Goal: Task Accomplishment & Management: Complete application form

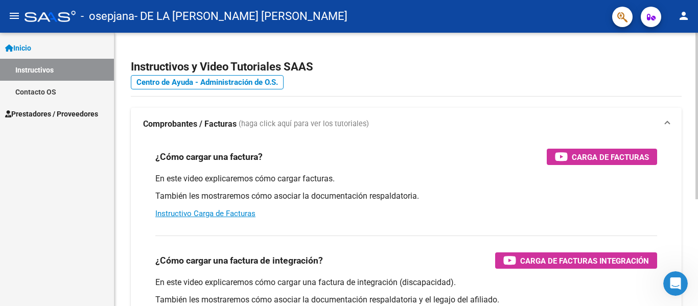
scroll to position [3, 0]
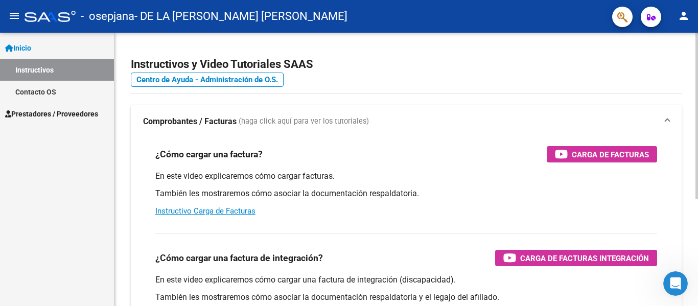
click at [697, 103] on div at bounding box center [696, 117] width 3 height 166
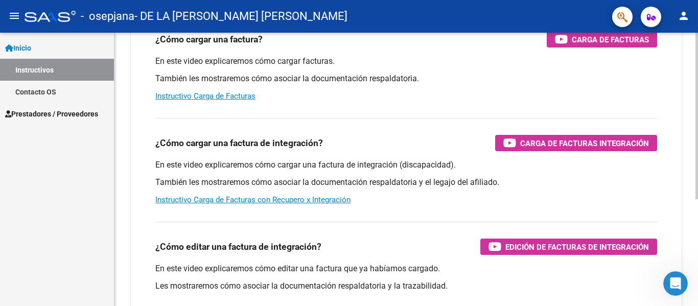
click at [697, 222] on div at bounding box center [696, 187] width 3 height 166
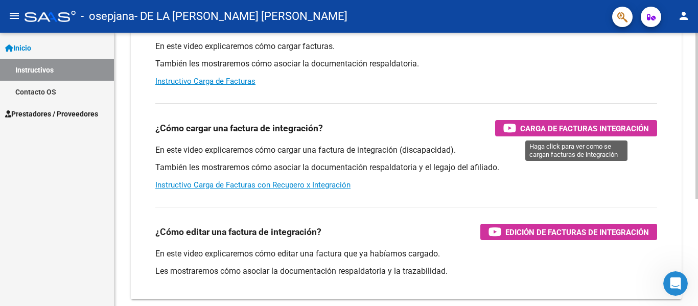
click at [570, 130] on span "Carga de Facturas Integración" at bounding box center [584, 128] width 129 height 13
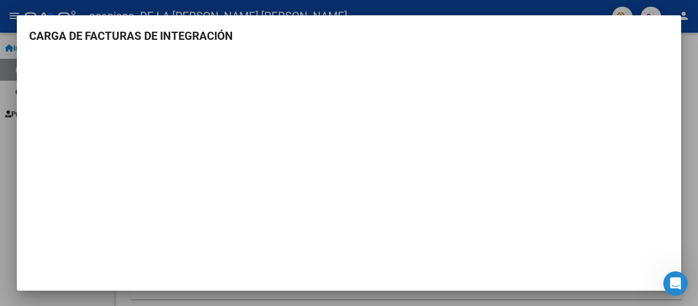
click at [0, 129] on div at bounding box center [349, 153] width 698 height 306
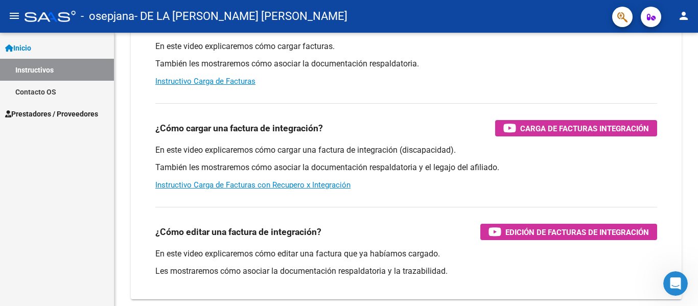
click at [56, 112] on span "Prestadores / Proveedores" at bounding box center [51, 113] width 93 height 11
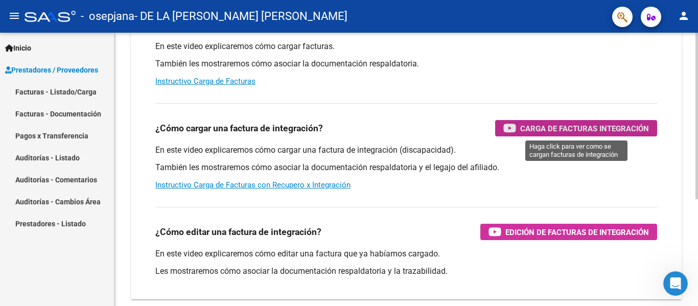
click at [569, 133] on span "Carga de Facturas Integración" at bounding box center [584, 128] width 129 height 13
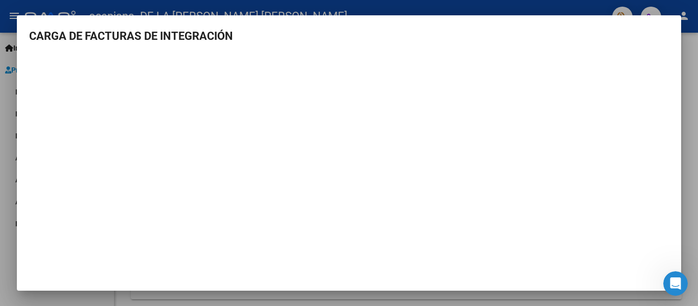
click at [11, 101] on div at bounding box center [349, 153] width 698 height 306
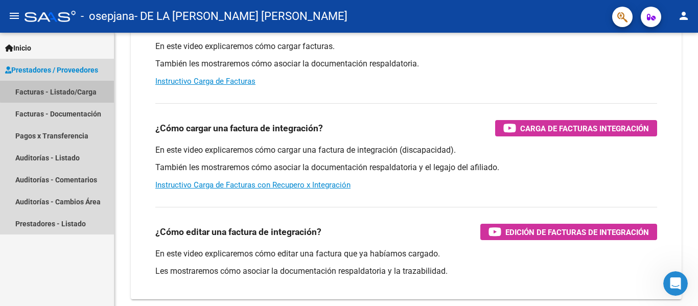
click at [68, 90] on link "Facturas - Listado/Carga" at bounding box center [57, 92] width 114 height 22
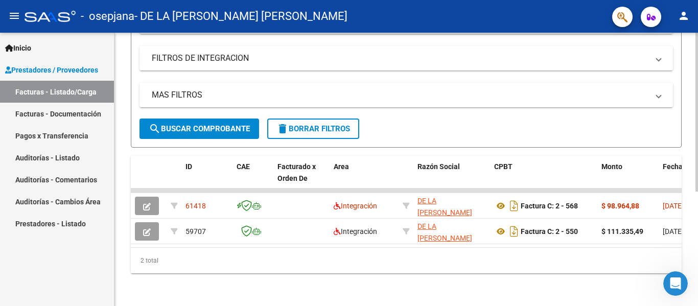
scroll to position [196, 0]
click at [697, 170] on div at bounding box center [696, 226] width 3 height 159
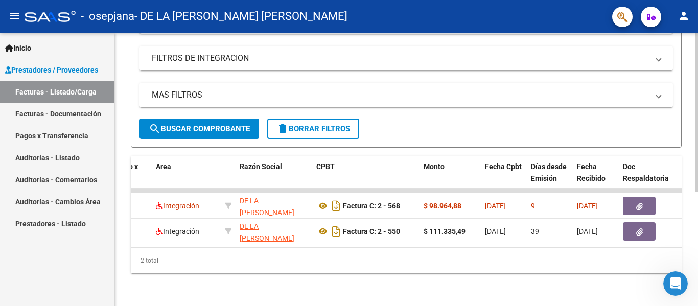
click at [697, 181] on div at bounding box center [696, 226] width 3 height 159
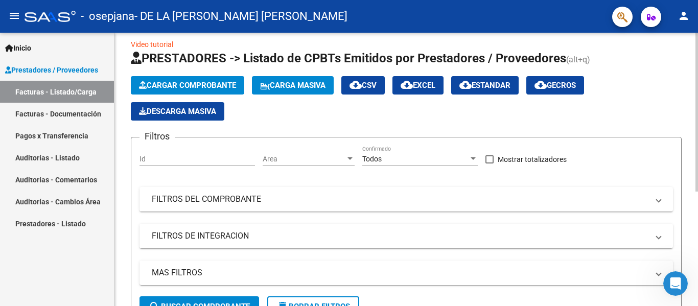
scroll to position [0, 0]
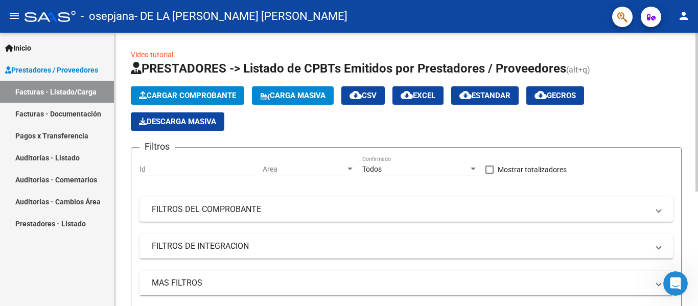
click at [697, 43] on div at bounding box center [696, 112] width 3 height 159
click at [235, 92] on span "Cargar Comprobante" at bounding box center [187, 95] width 97 height 9
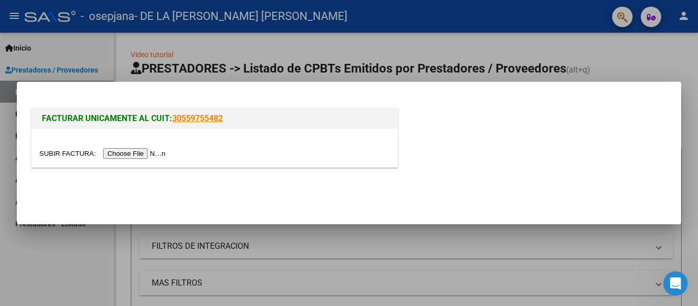
click at [145, 156] on input "file" at bounding box center [103, 153] width 129 height 11
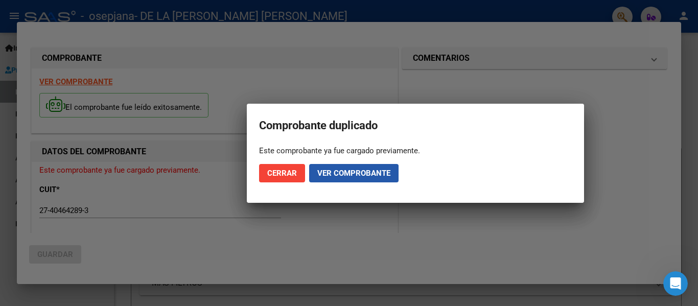
click at [348, 174] on span "Ver comprobante" at bounding box center [353, 173] width 73 height 9
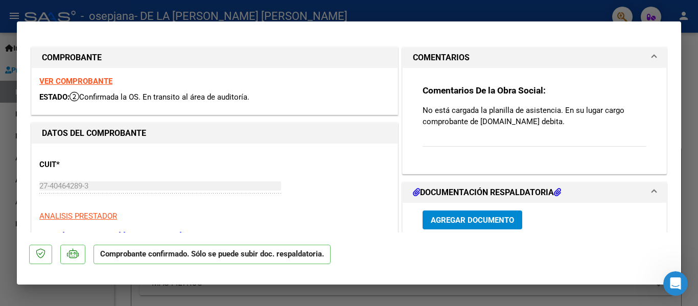
click at [512, 113] on p "No está cargada la planilla de asistencia. En su lugar cargo comprobante de [DO…" at bounding box center [534, 116] width 224 height 22
click at [488, 220] on span "Agregar Documento" at bounding box center [472, 220] width 83 height 9
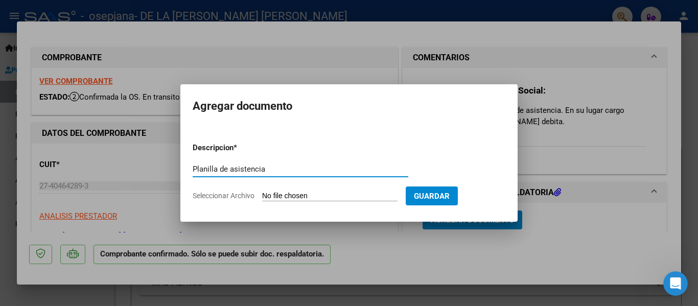
type input "Planilla de asistencia"
click at [364, 198] on input "Seleccionar Archivo" at bounding box center [329, 197] width 135 height 10
type input "C:\fakepath\Asistencia [PERSON_NAME].pdf"
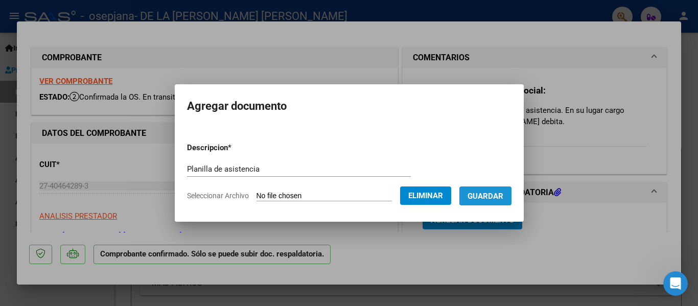
click at [503, 199] on span "Guardar" at bounding box center [485, 196] width 36 height 9
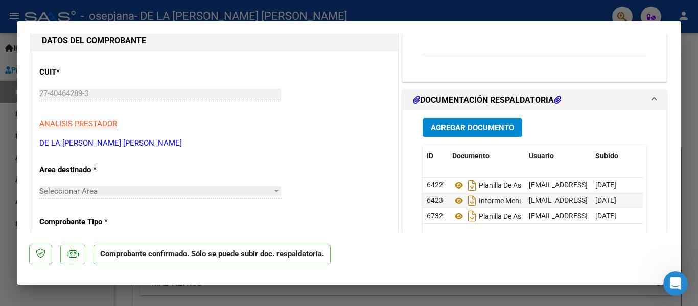
scroll to position [97, 0]
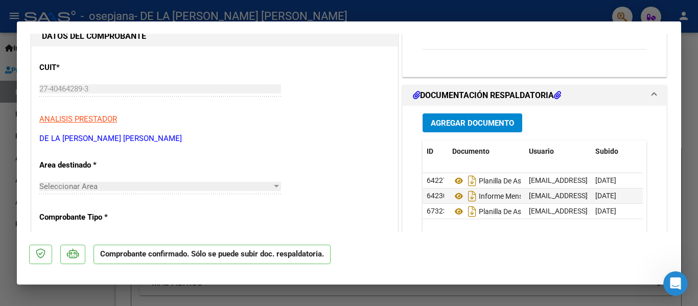
click at [689, 71] on div at bounding box center [349, 153] width 698 height 306
type input "$ 0,00"
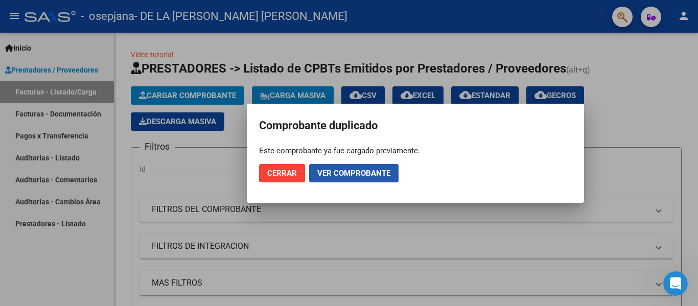
click at [357, 176] on span "Ver comprobante" at bounding box center [353, 173] width 73 height 9
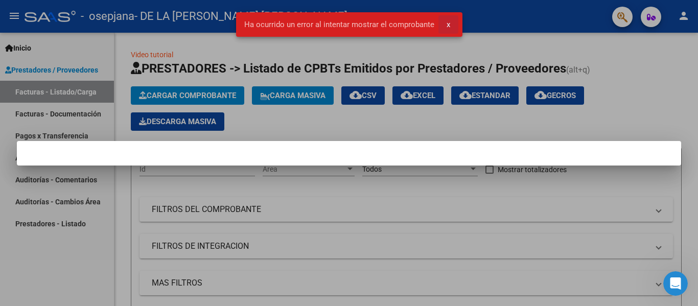
click at [447, 23] on span "x" at bounding box center [448, 24] width 4 height 9
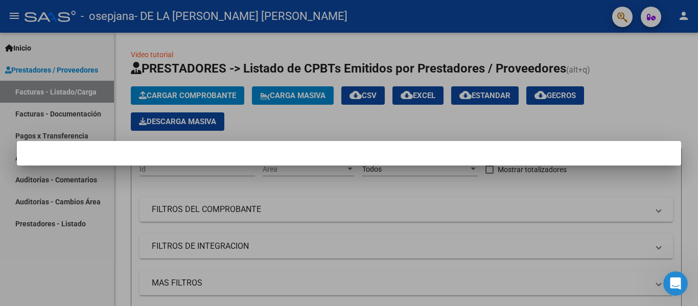
click at [607, 47] on div at bounding box center [349, 153] width 698 height 306
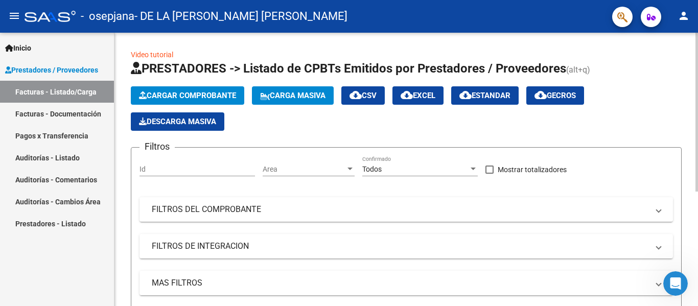
click at [659, 78] on h1 "PRESTADORES -> Listado de CPBTs Emitidos por Prestadores / Proveedores (alt+q)" at bounding box center [406, 69] width 551 height 18
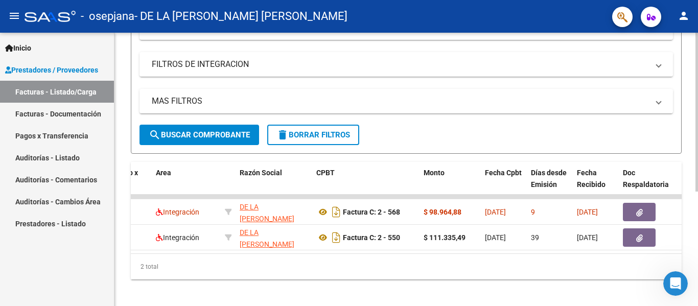
scroll to position [196, 0]
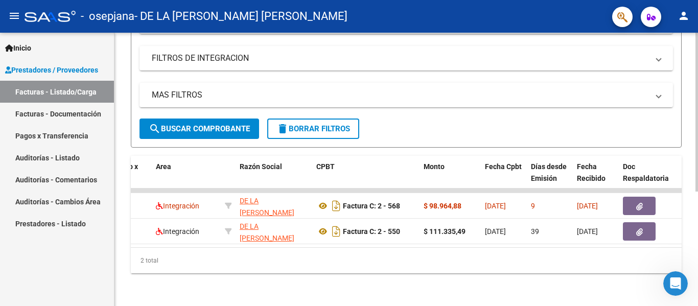
click at [697, 260] on div at bounding box center [696, 226] width 3 height 159
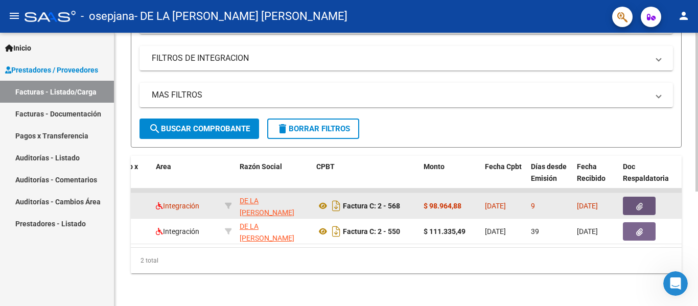
click at [638, 203] on icon "button" at bounding box center [639, 207] width 7 height 8
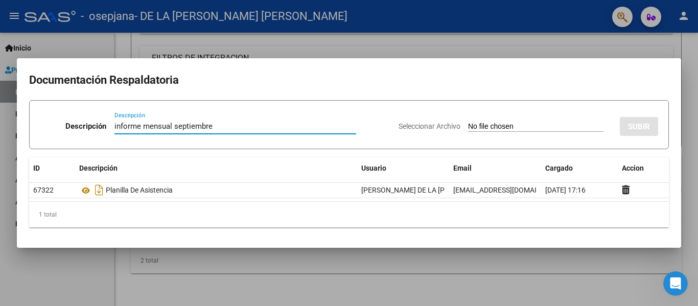
type input "informe mensual septiembre"
click at [468, 123] on input "Seleccionar Archivo" at bounding box center [535, 127] width 135 height 10
type input "C:\fakepath\Informe mensual septiembre [PERSON_NAME] [MEDICAL_DATA].pdf"
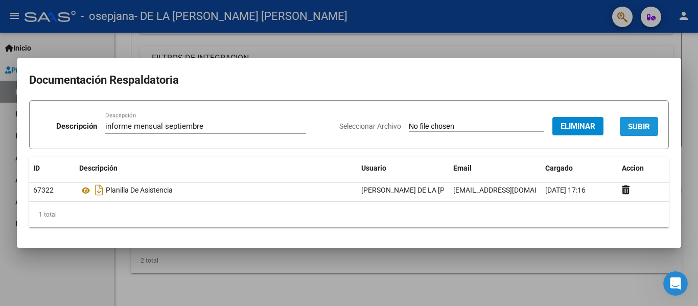
click at [642, 125] on span "SUBIR" at bounding box center [639, 126] width 22 height 9
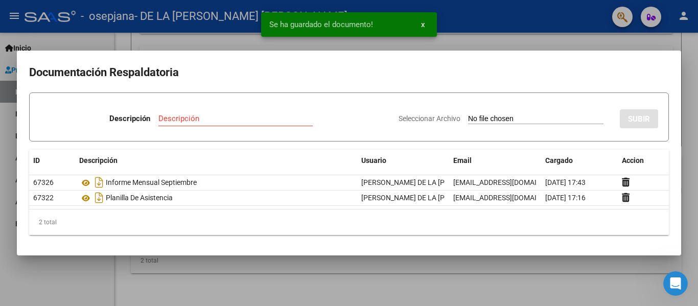
click at [555, 43] on div at bounding box center [349, 153] width 698 height 306
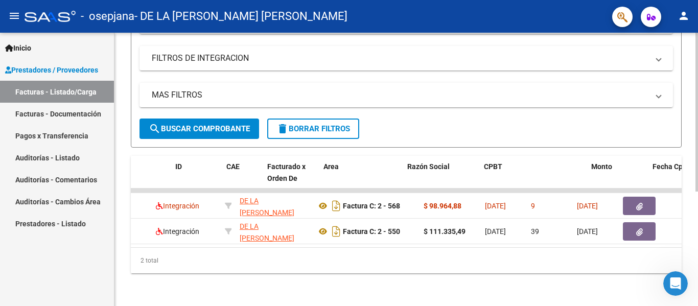
scroll to position [0, 0]
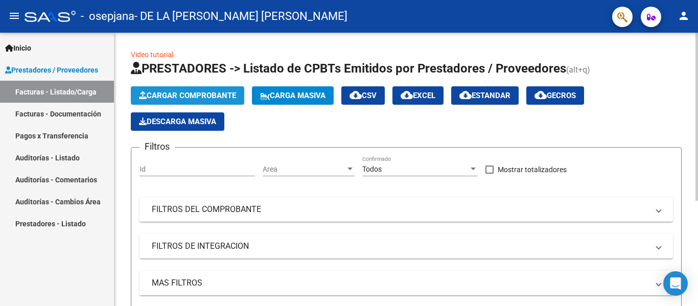
click at [214, 97] on span "Cargar Comprobante" at bounding box center [187, 95] width 97 height 9
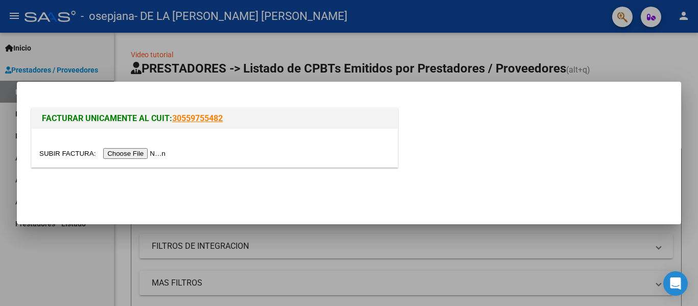
click at [125, 155] on input "file" at bounding box center [103, 153] width 129 height 11
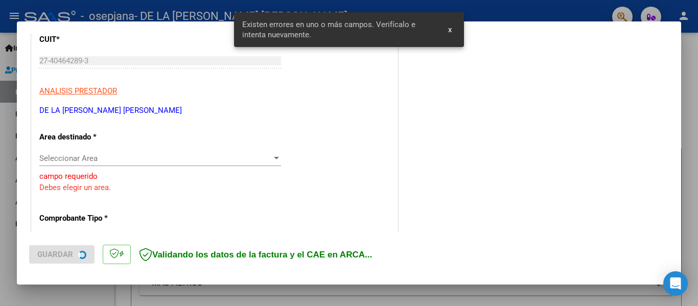
scroll to position [145, 0]
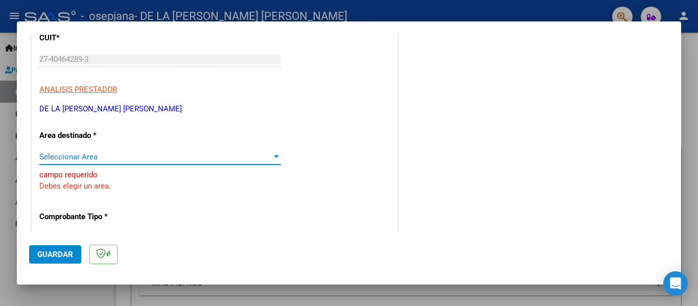
click at [275, 155] on div at bounding box center [276, 157] width 9 height 8
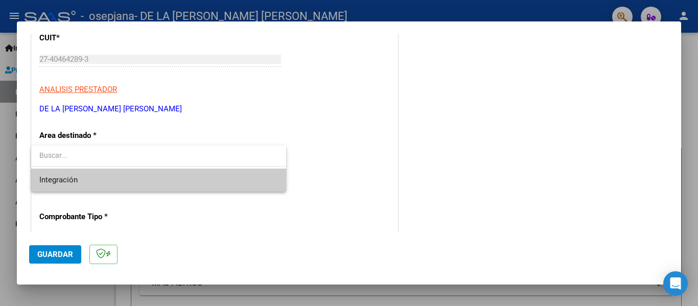
click at [235, 180] on span "Integración" at bounding box center [158, 180] width 238 height 23
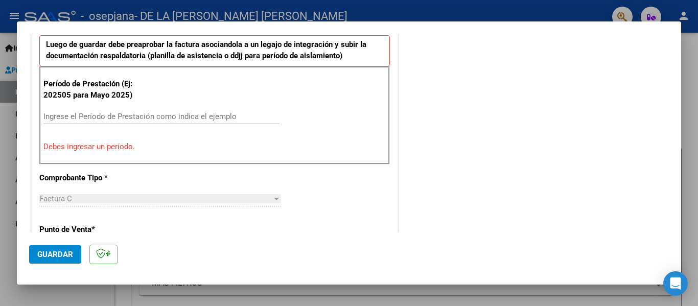
scroll to position [292, 0]
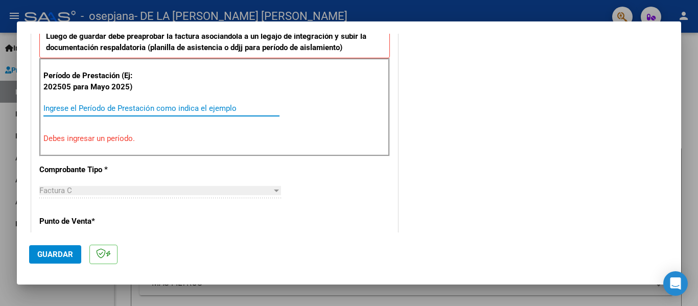
click at [153, 106] on input "Ingrese el Período de Prestación como indica el ejemplo" at bounding box center [161, 108] width 236 height 9
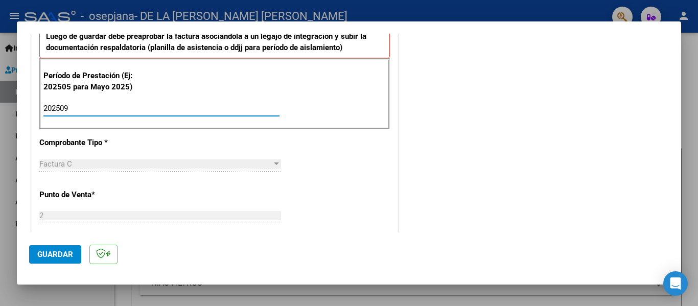
type input "202509"
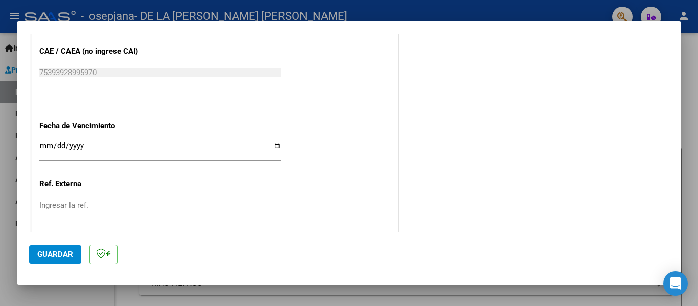
scroll to position [700, 0]
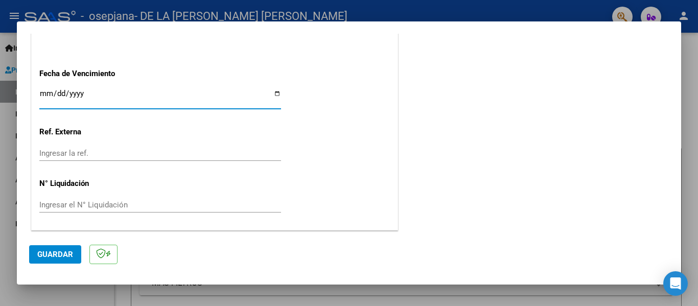
click at [47, 95] on input "Ingresar la fecha" at bounding box center [160, 97] width 242 height 16
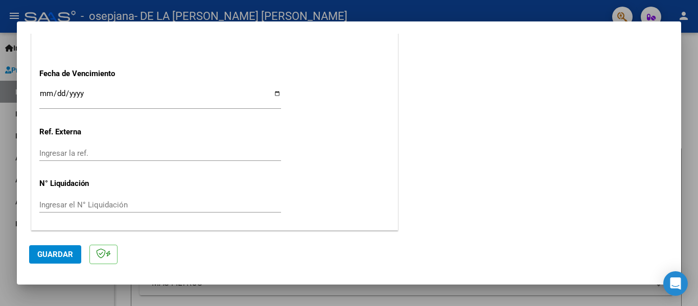
click at [62, 255] on span "Guardar" at bounding box center [55, 254] width 36 height 9
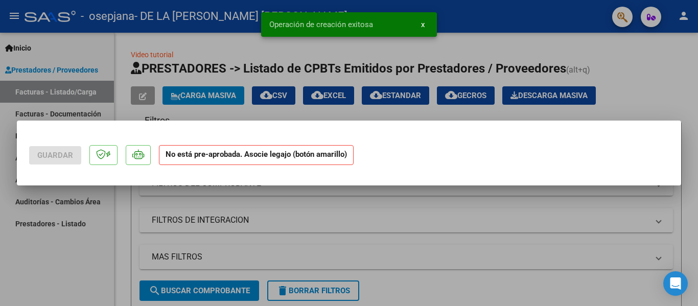
scroll to position [0, 0]
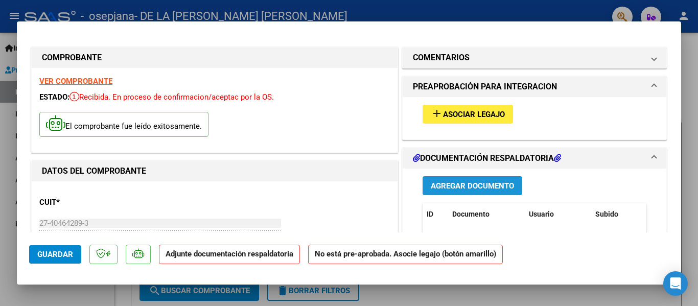
click at [475, 184] on span "Agregar Documento" at bounding box center [472, 185] width 83 height 9
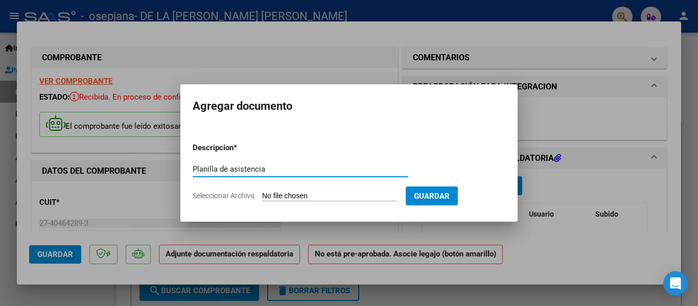
type input "Planilla de asistencia"
click at [309, 194] on input "Seleccionar Archivo" at bounding box center [329, 197] width 135 height 10
type input "C:\fakepath\Asistencia Valentin Dominguez septiembre 2025.pdf"
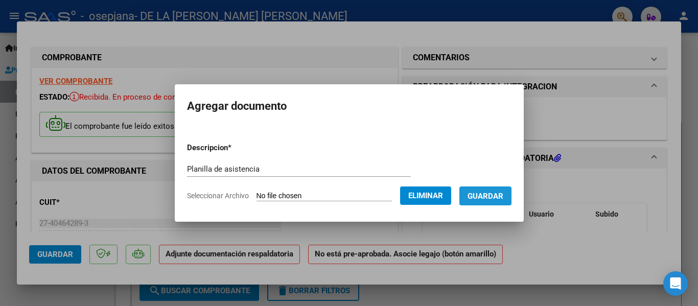
click at [503, 199] on span "Guardar" at bounding box center [485, 196] width 36 height 9
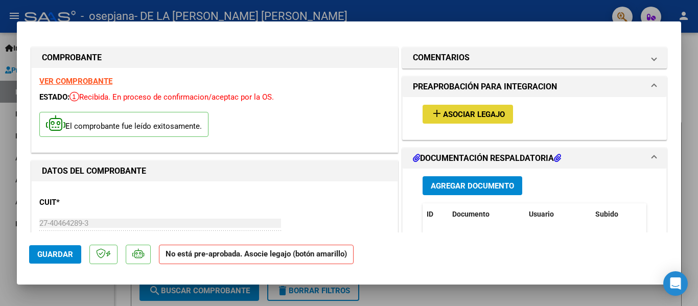
click at [490, 114] on span "Asociar Legajo" at bounding box center [474, 114] width 62 height 9
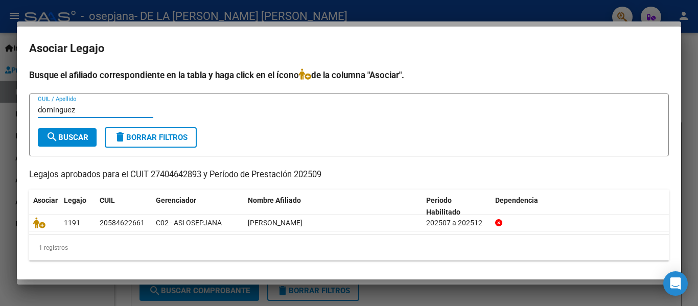
type input "dominguez"
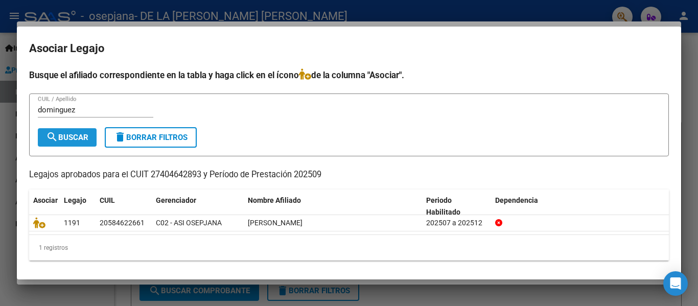
click at [80, 136] on span "search Buscar" at bounding box center [67, 137] width 42 height 9
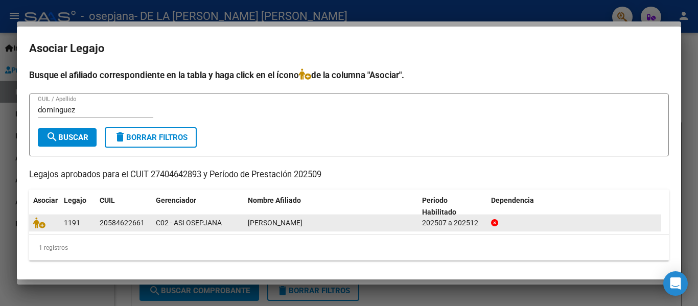
click at [265, 220] on span "DOMINGUEZ VALENTIN" at bounding box center [275, 223] width 55 height 8
click at [39, 225] on icon at bounding box center [39, 222] width 12 height 11
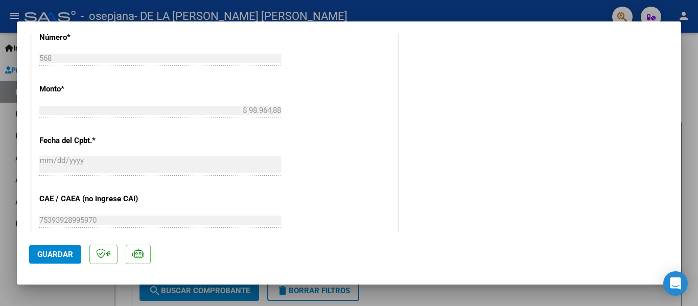
scroll to position [523, 0]
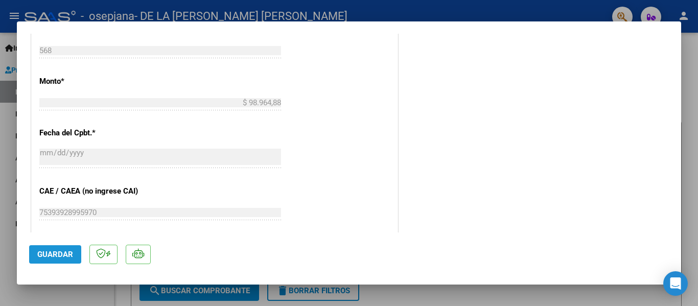
click at [57, 257] on span "Guardar" at bounding box center [55, 254] width 36 height 9
